Goal: Task Accomplishment & Management: Use online tool/utility

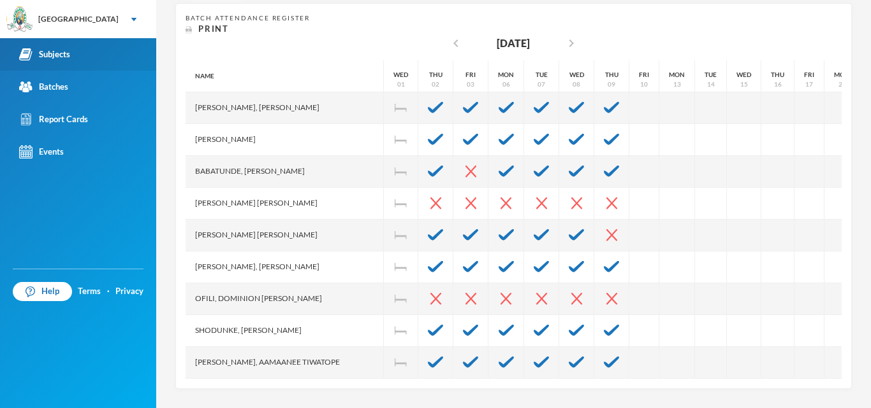
click at [52, 64] on link "Subjects" at bounding box center [78, 54] width 156 height 33
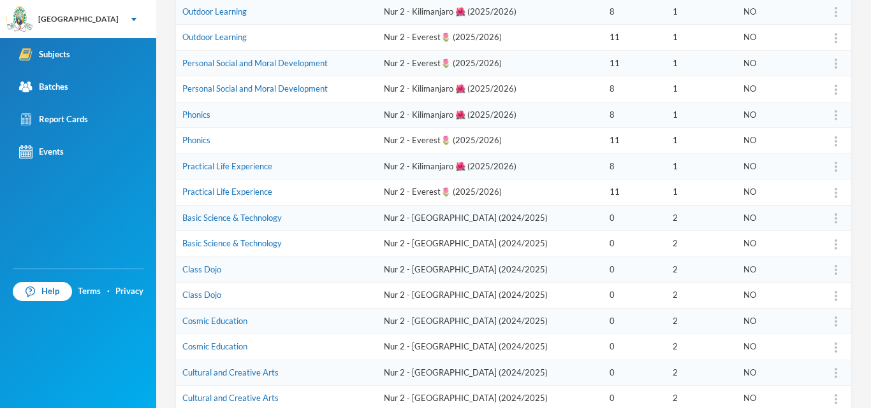
scroll to position [401, 0]
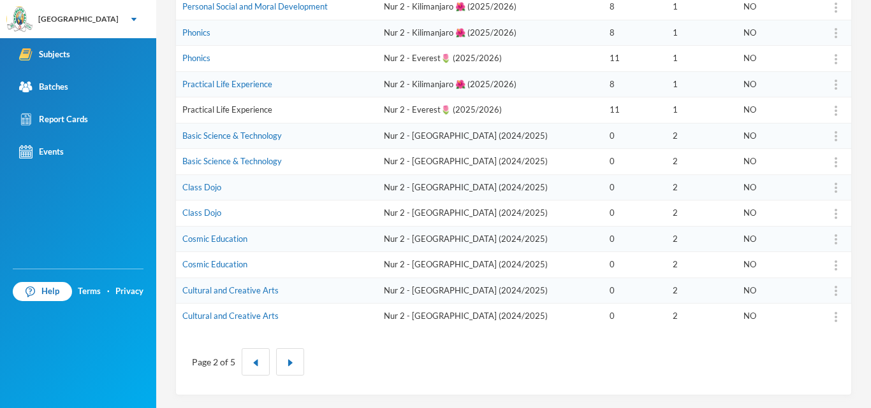
click at [197, 107] on link "Practical Life Experience" at bounding box center [227, 110] width 90 height 10
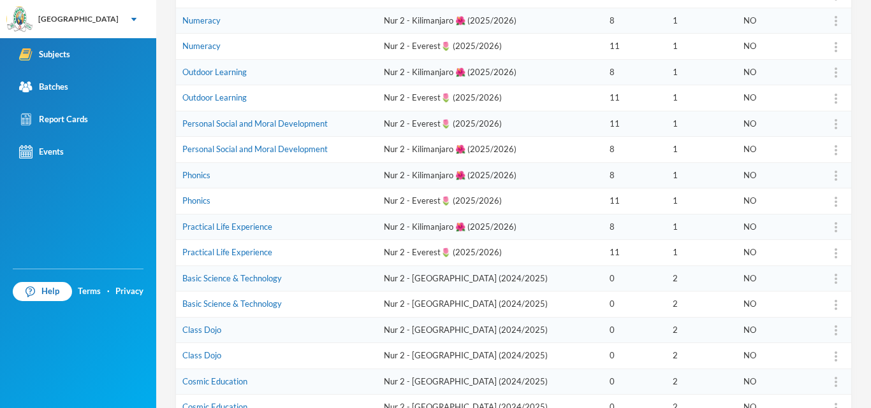
scroll to position [401, 0]
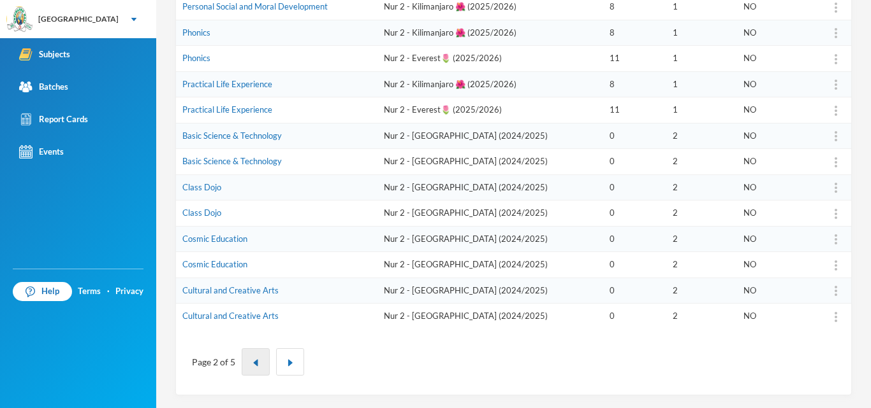
click at [254, 360] on img "button" at bounding box center [256, 363] width 8 height 8
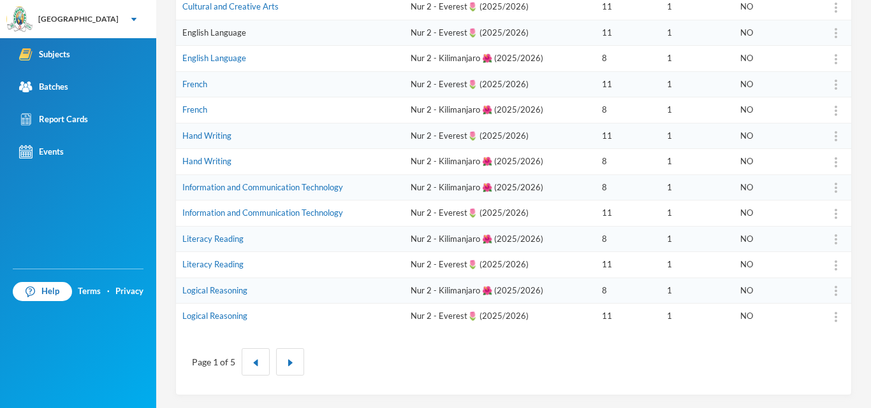
click at [197, 36] on link "English Language" at bounding box center [214, 32] width 64 height 10
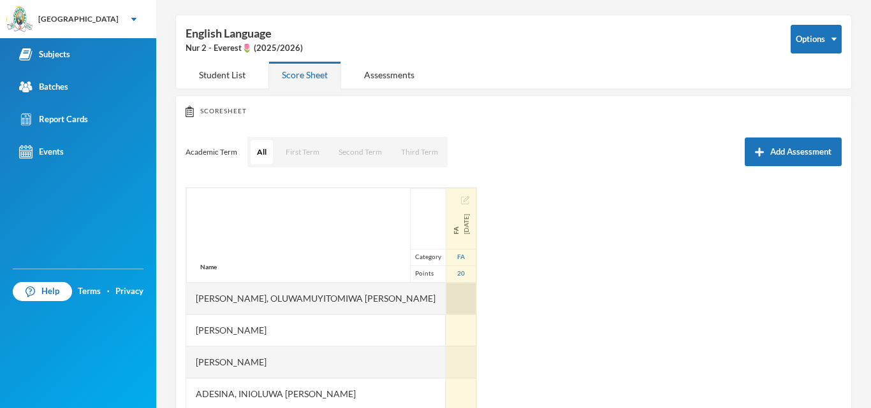
click at [446, 310] on div at bounding box center [461, 299] width 30 height 32
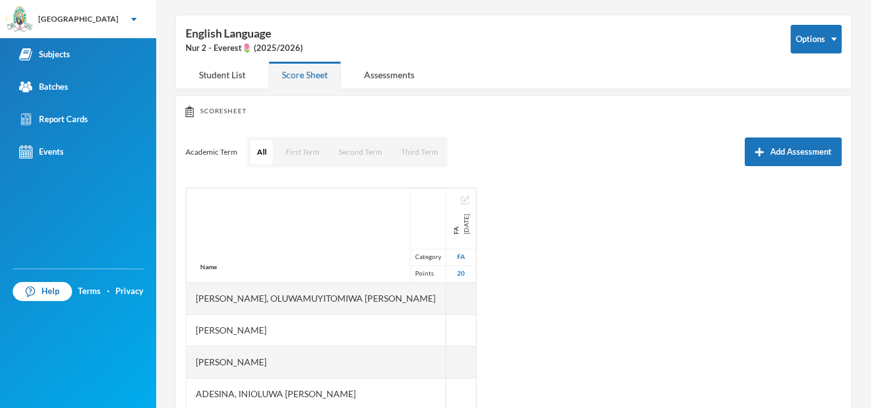
click at [484, 265] on div "Name Category Points [PERSON_NAME], Oluwamuyitomiwa [PERSON_NAME], [PERSON_NAME…" at bounding box center [513, 346] width 656 height 319
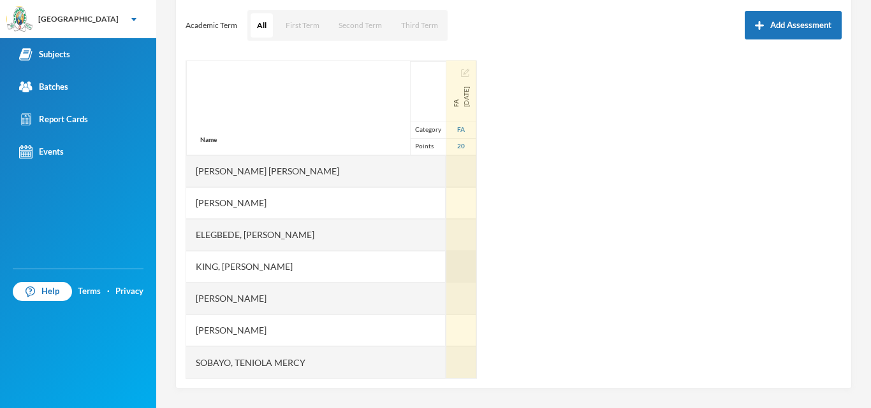
scroll to position [22, 0]
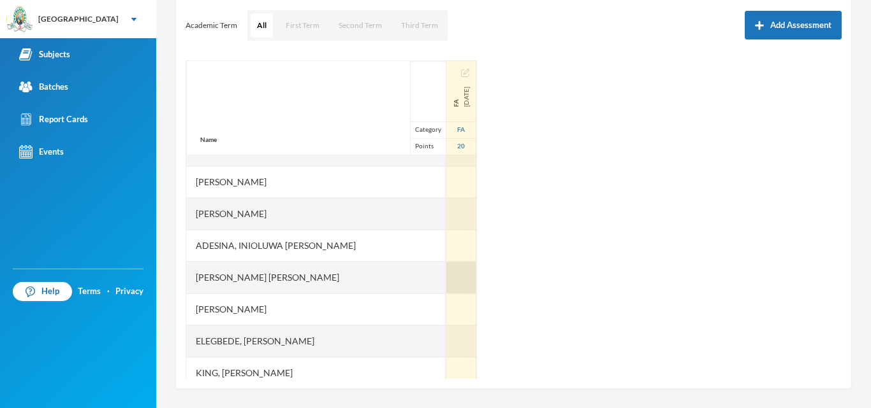
click at [446, 281] on div at bounding box center [461, 278] width 30 height 32
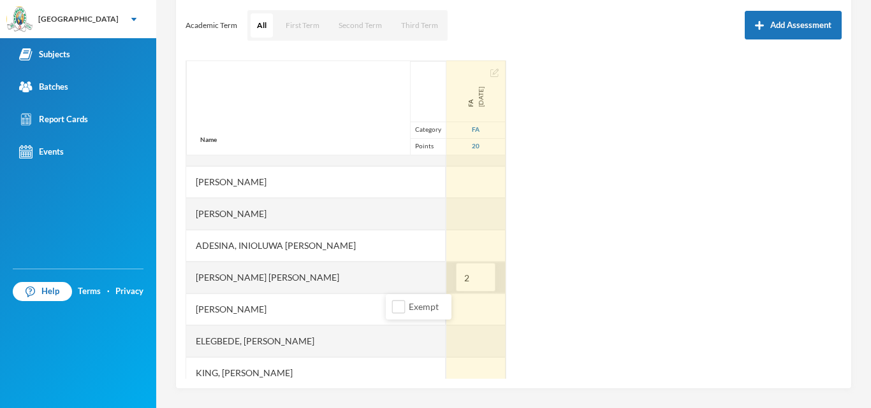
type input "20"
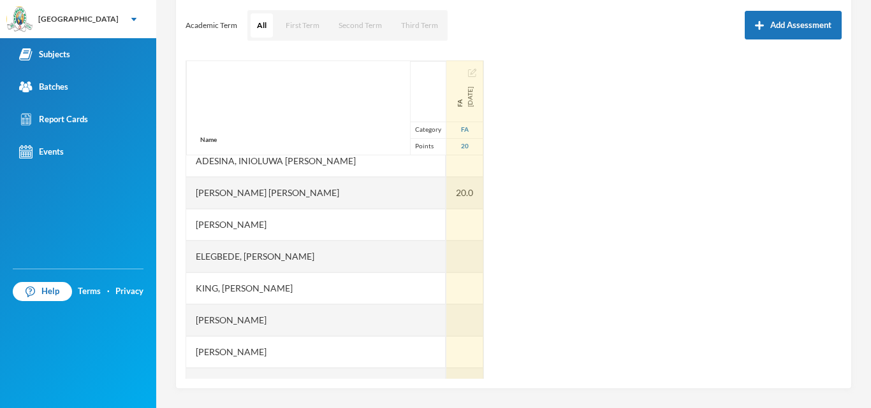
scroll to position [128, 0]
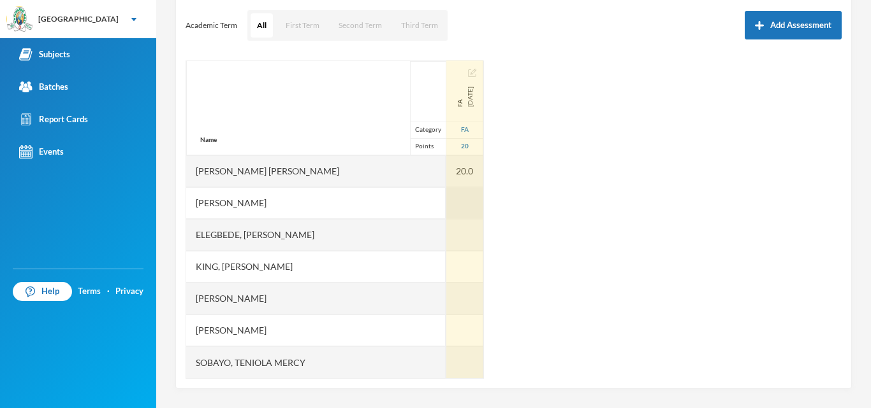
click at [446, 205] on div at bounding box center [464, 203] width 37 height 32
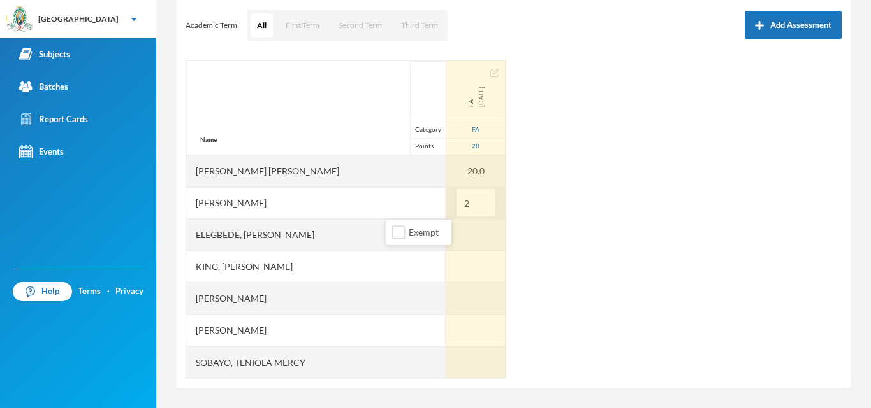
type input "20"
